Goal: Task Accomplishment & Management: Manage account settings

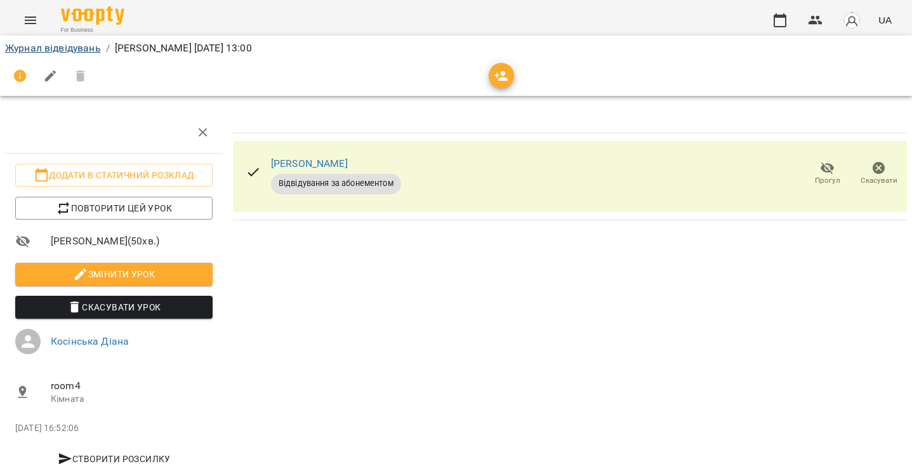
click at [58, 50] on link "Журнал відвідувань" at bounding box center [53, 48] width 96 height 12
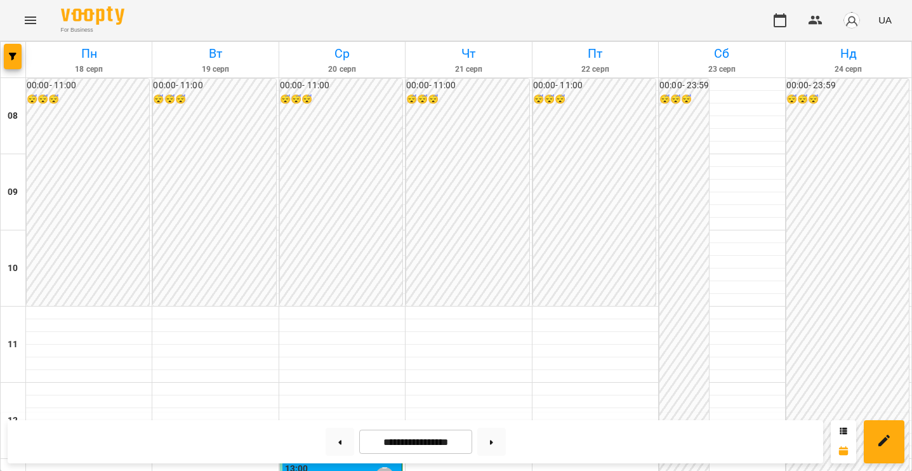
scroll to position [546, 0]
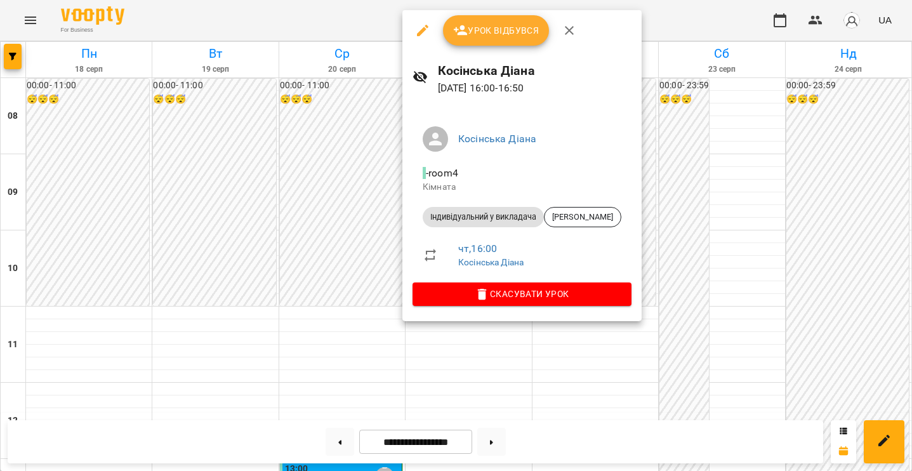
click at [504, 43] on button "Урок відбувся" at bounding box center [496, 30] width 107 height 30
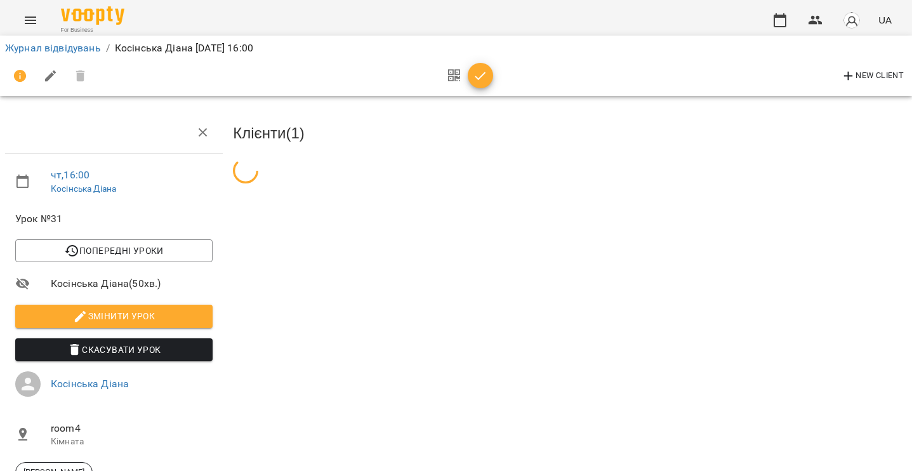
click at [480, 77] on icon "button" at bounding box center [480, 76] width 11 height 8
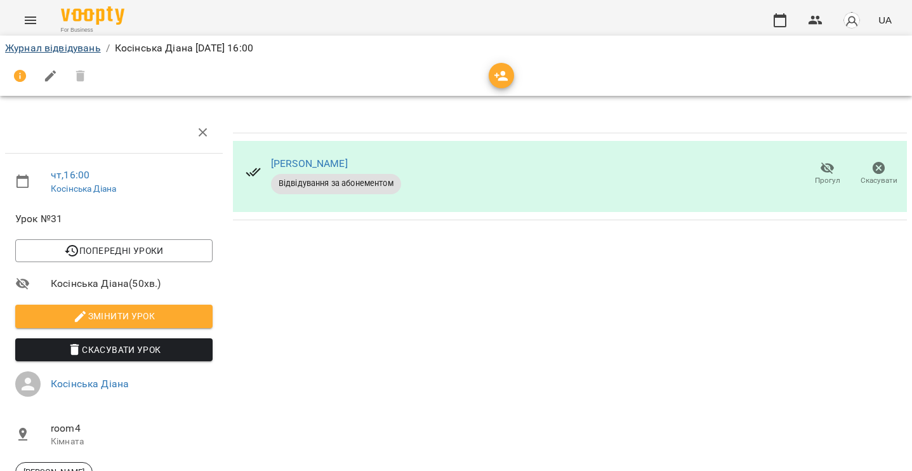
click at [73, 50] on link "Журнал відвідувань" at bounding box center [53, 48] width 96 height 12
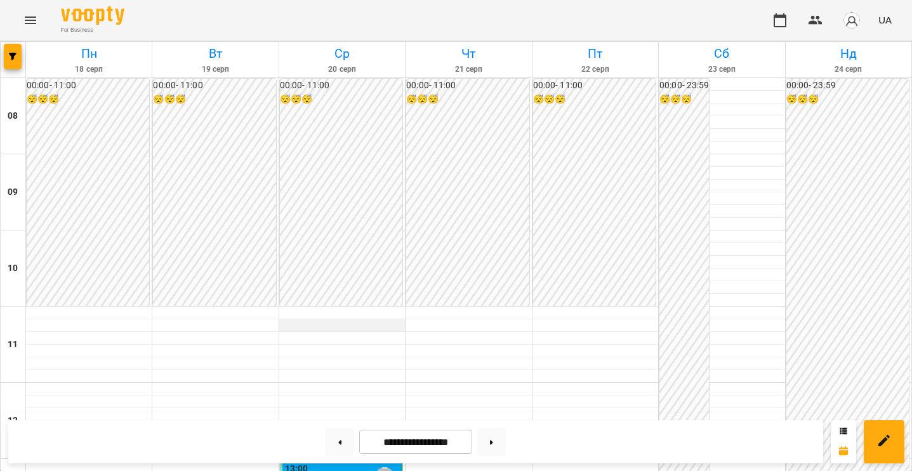
scroll to position [112, 0]
click at [313, 462] on div "13:00 [PERSON_NAME]" at bounding box center [342, 476] width 114 height 29
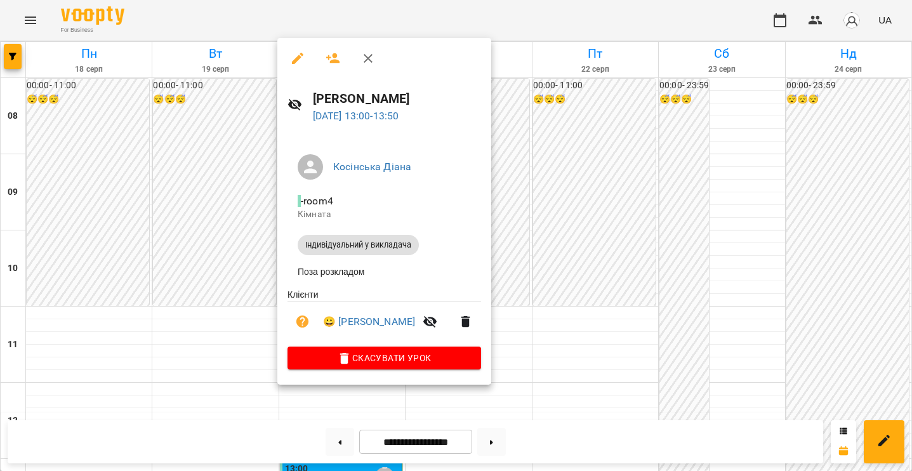
click at [197, 283] on div at bounding box center [456, 235] width 912 height 471
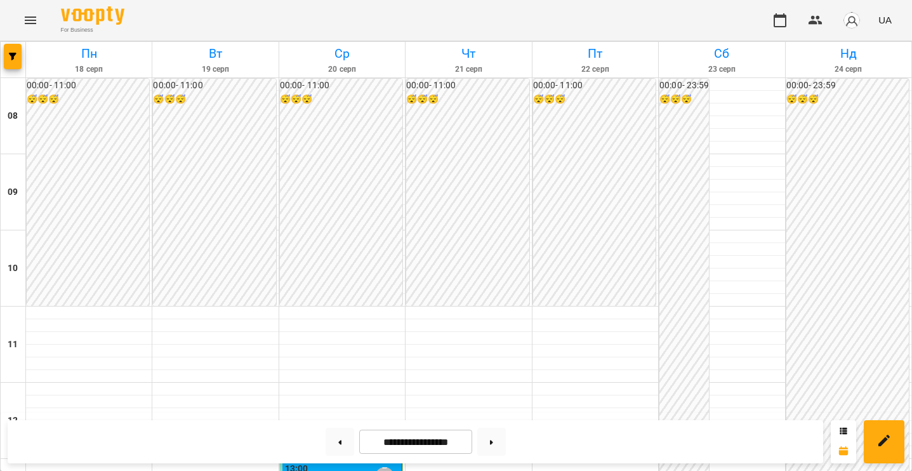
scroll to position [519, 0]
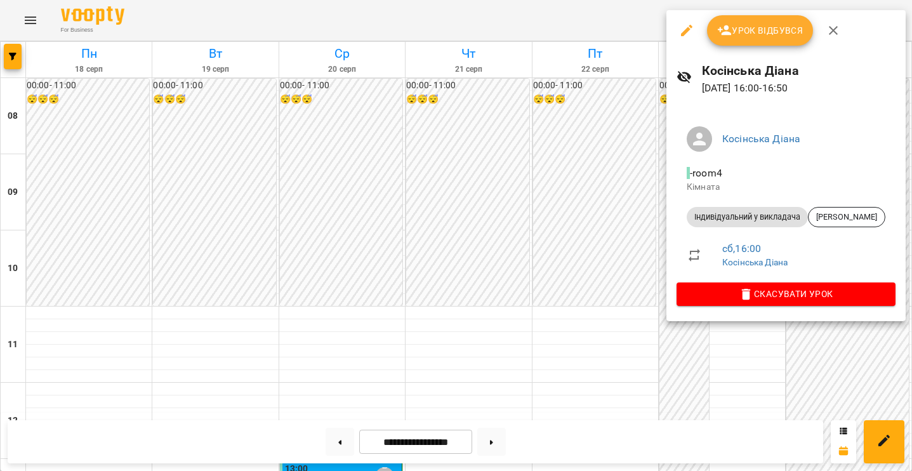
click at [592, 166] on div at bounding box center [456, 235] width 912 height 471
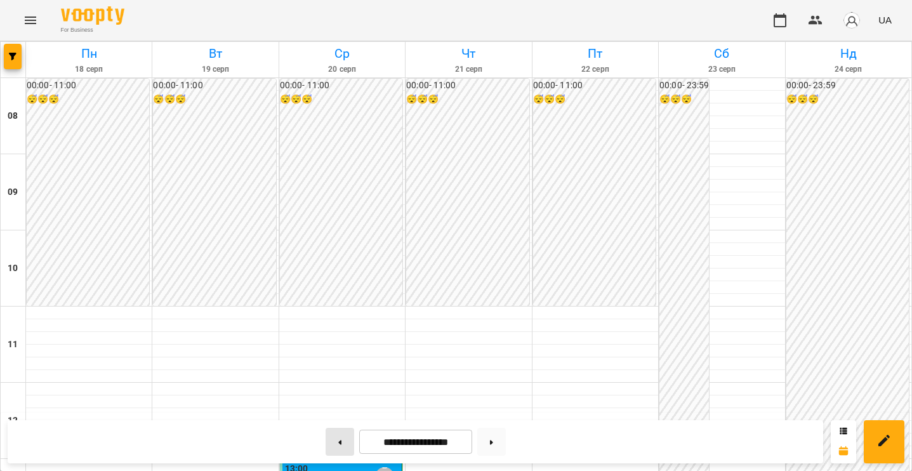
click at [328, 449] on button at bounding box center [340, 442] width 29 height 28
click at [485, 441] on button at bounding box center [491, 442] width 29 height 28
type input "**********"
